Goal: Task Accomplishment & Management: Complete application form

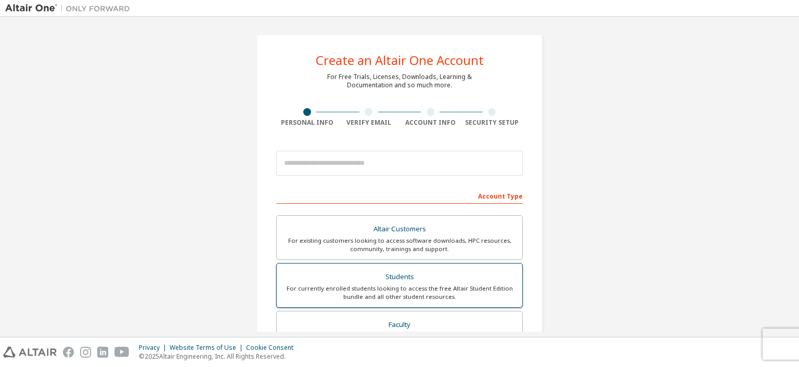
scroll to position [135, 0]
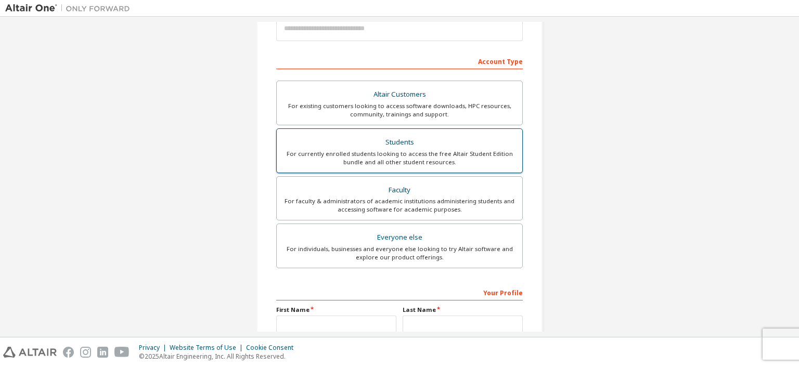
click at [406, 166] on div "For currently enrolled students looking to access the free Altair Student Editi…" at bounding box center [399, 158] width 233 height 17
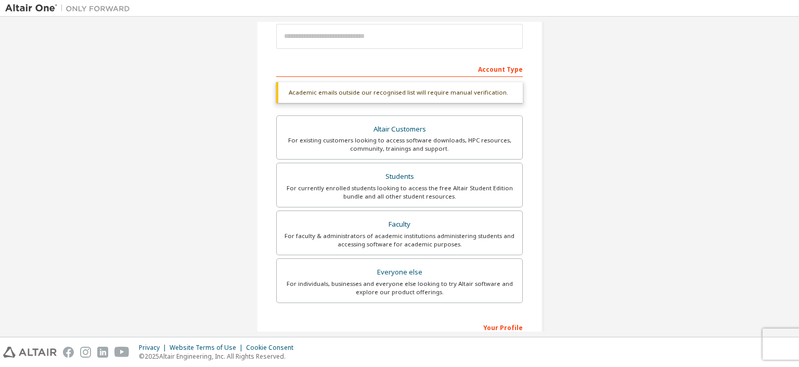
scroll to position [67, 0]
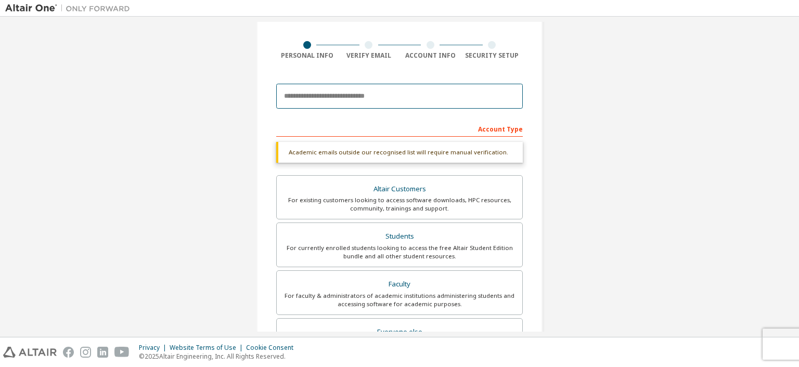
click at [387, 97] on input "email" at bounding box center [399, 96] width 246 height 25
paste input "**********"
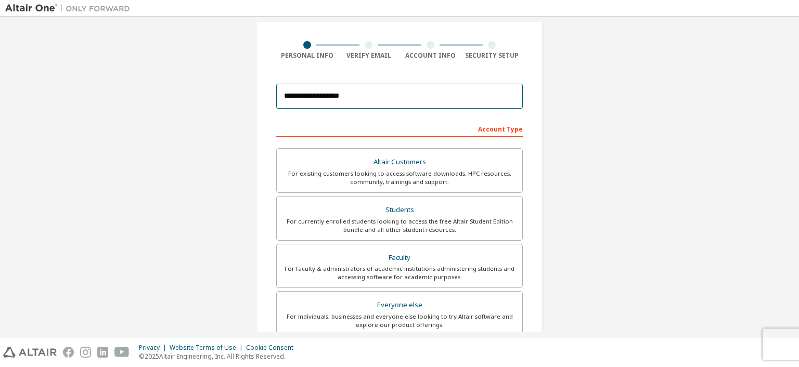
scroll to position [269, 0]
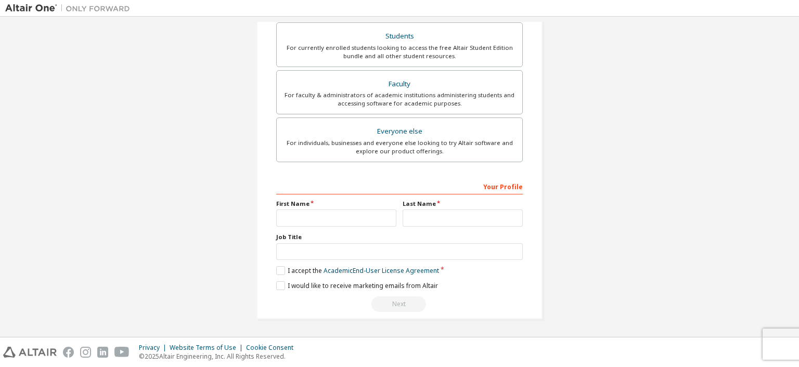
type input "**********"
click at [331, 219] on input "text" at bounding box center [336, 218] width 120 height 17
type input "*****"
click at [422, 216] on input "text" at bounding box center [462, 218] width 120 height 17
type input "****"
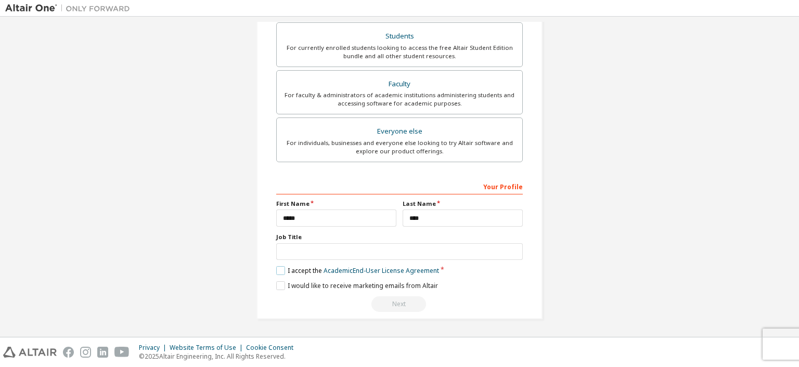
click at [279, 275] on label "I accept the Academic End-User License Agreement" at bounding box center [357, 270] width 163 height 9
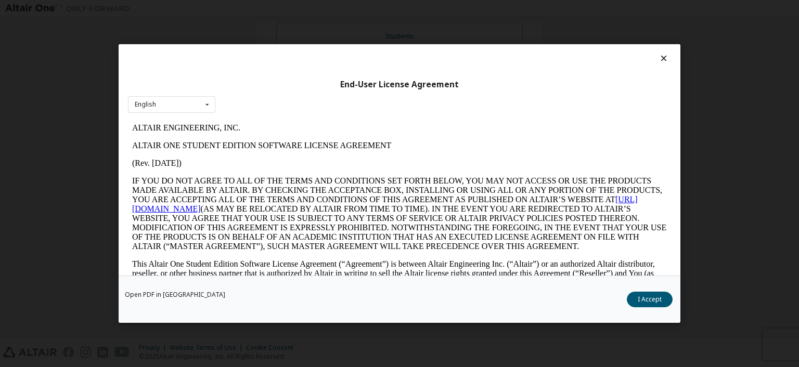
scroll to position [0, 0]
click at [655, 303] on button "I Accept" at bounding box center [649, 300] width 46 height 16
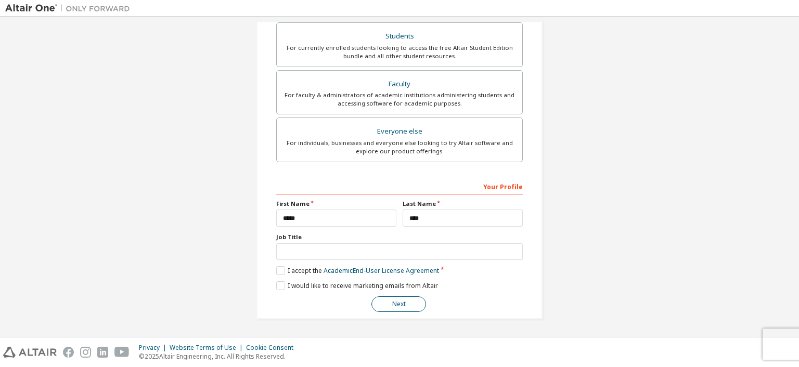
click at [382, 312] on button "Next" at bounding box center [398, 304] width 55 height 16
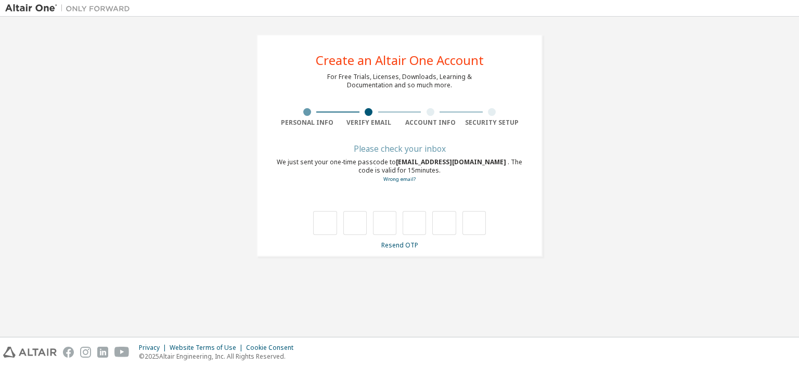
type input "*"
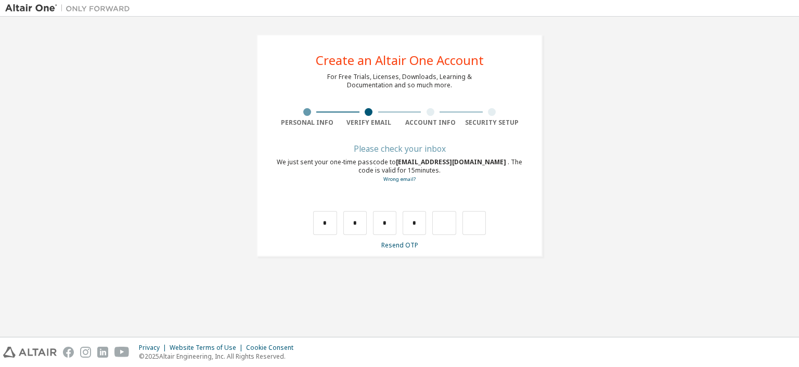
type input "*"
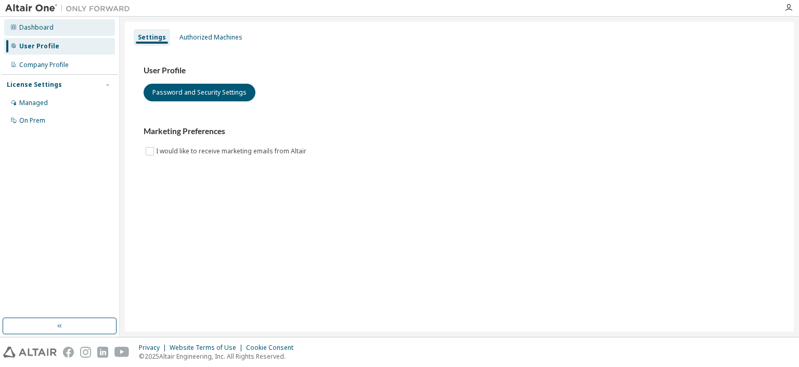
click at [30, 28] on div "Dashboard" at bounding box center [36, 27] width 34 height 8
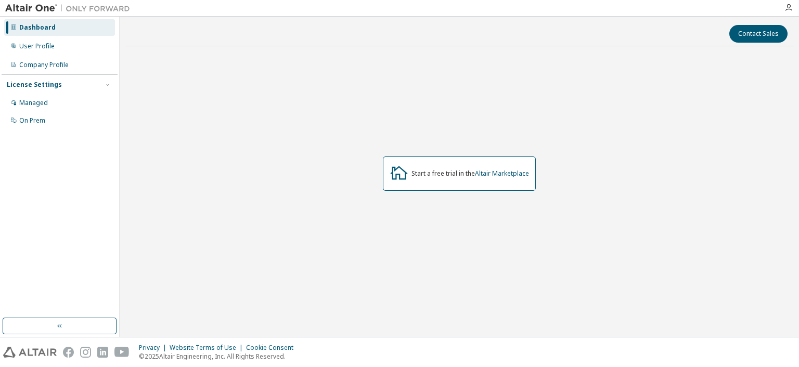
drag, startPoint x: 53, startPoint y: 6, endPoint x: 59, endPoint y: 5, distance: 6.3
click at [53, 6] on img at bounding box center [70, 8] width 130 height 10
click at [83, 6] on img at bounding box center [70, 8] width 130 height 10
